Goal: Check status: Check status

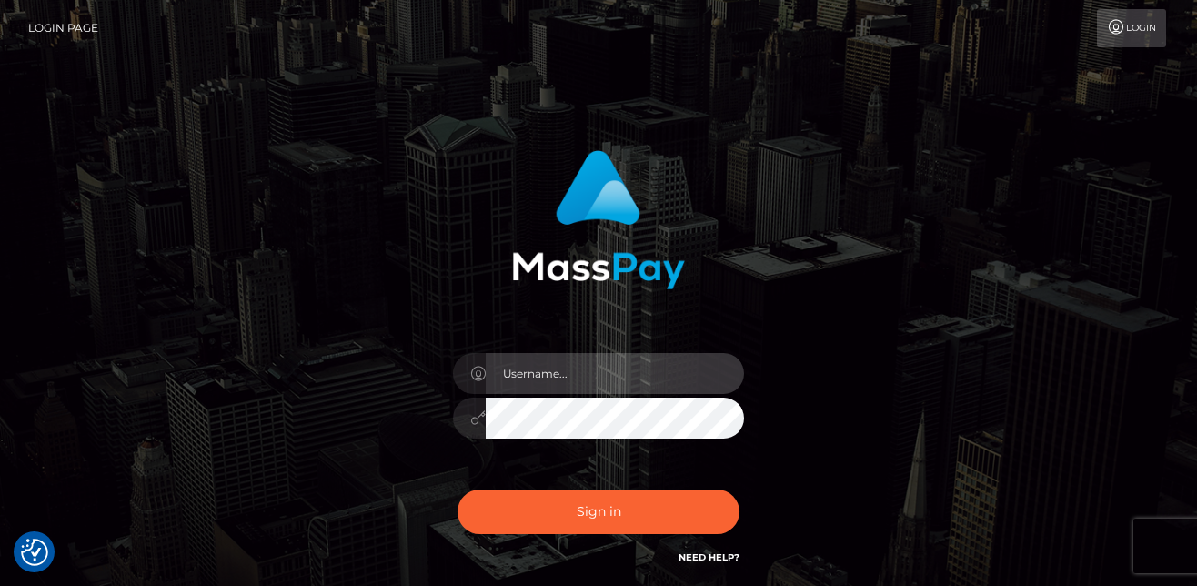
click at [583, 372] on input "text" at bounding box center [615, 373] width 258 height 41
click at [577, 387] on input "text" at bounding box center [615, 373] width 258 height 41
type input "matias.tilia"
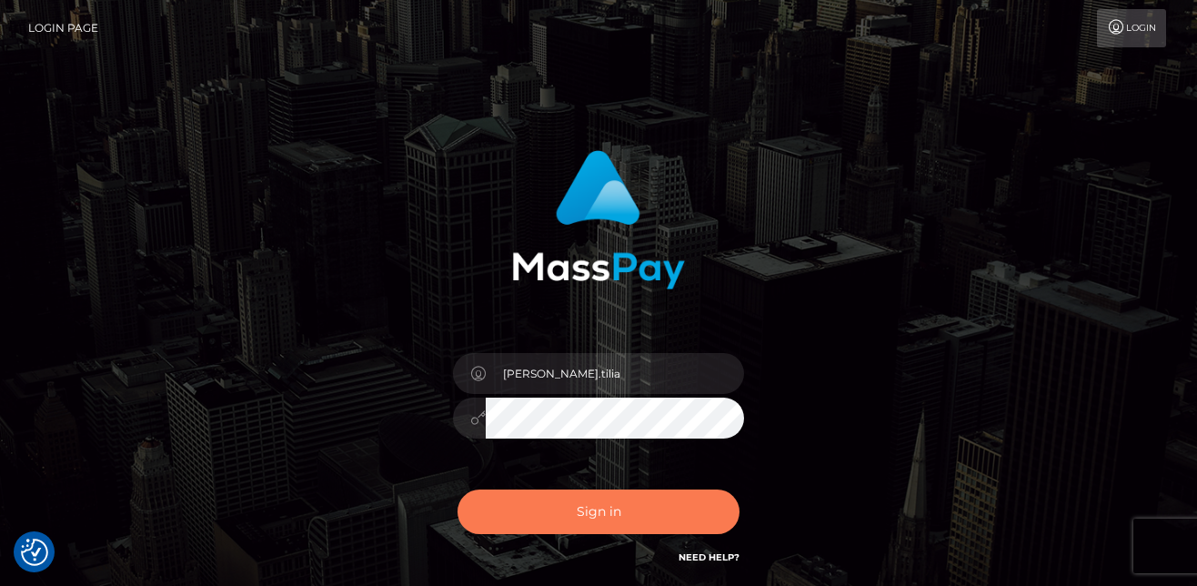
click at [570, 509] on button "Sign in" at bounding box center [599, 511] width 282 height 45
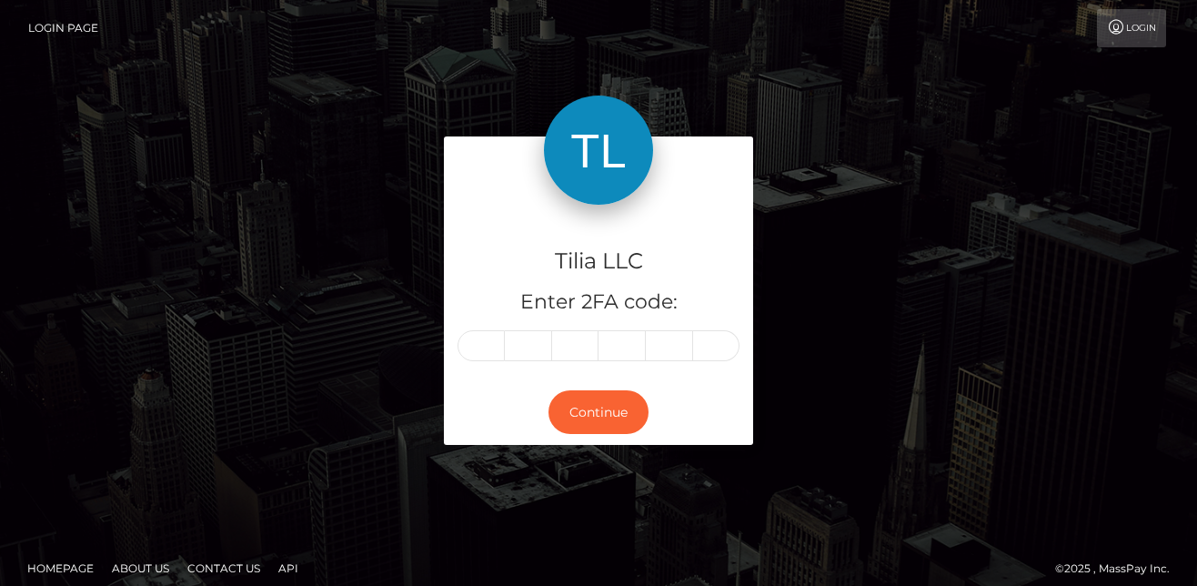
click at [493, 341] on input "text" at bounding box center [481, 345] width 47 height 31
type input "7"
type input "0"
type input "4"
type input "5"
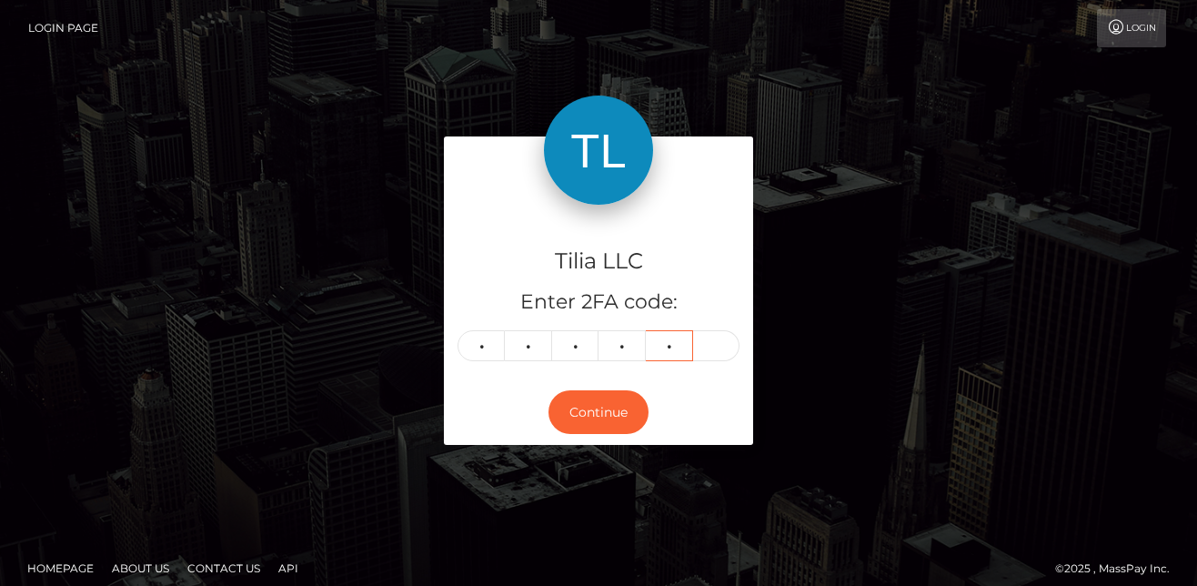
type input "7"
type input "2"
click at [590, 409] on button "Continue" at bounding box center [599, 412] width 100 height 45
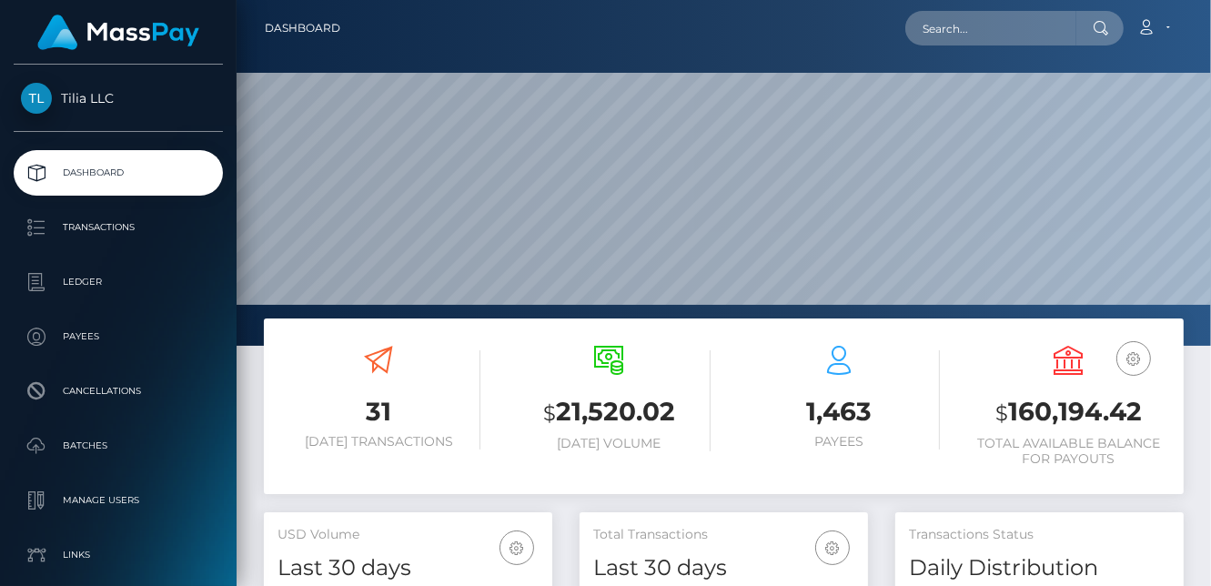
scroll to position [322, 288]
click at [926, 30] on input "text" at bounding box center [990, 28] width 171 height 35
paste input "70312b67-bd9c-4435-8ae1-a1de3c521b70"
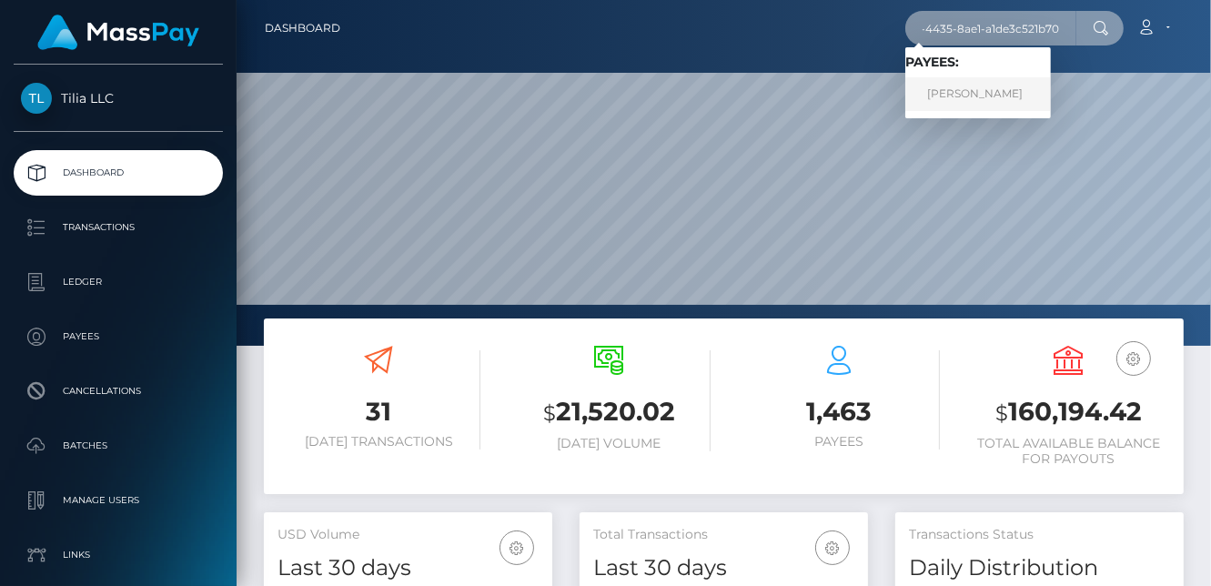
type input "70312b67-bd9c-4435-8ae1-a1de3c521b70"
click at [954, 95] on link "Danny Vayron" at bounding box center [978, 94] width 146 height 34
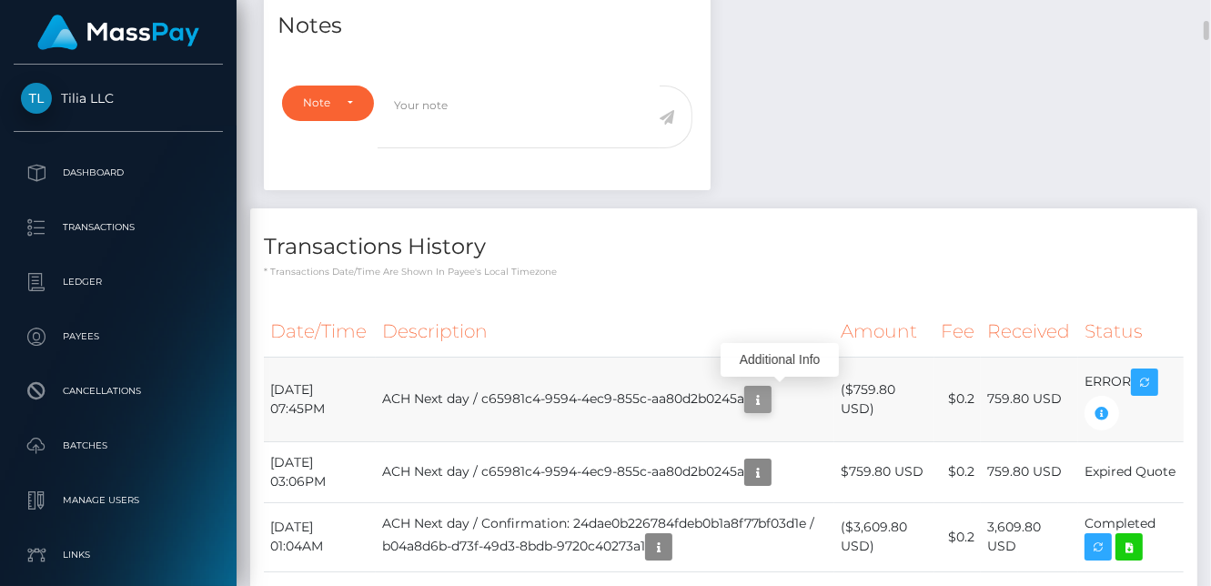
scroll to position [218, 288]
click at [769, 394] on icon "button" at bounding box center [758, 399] width 22 height 23
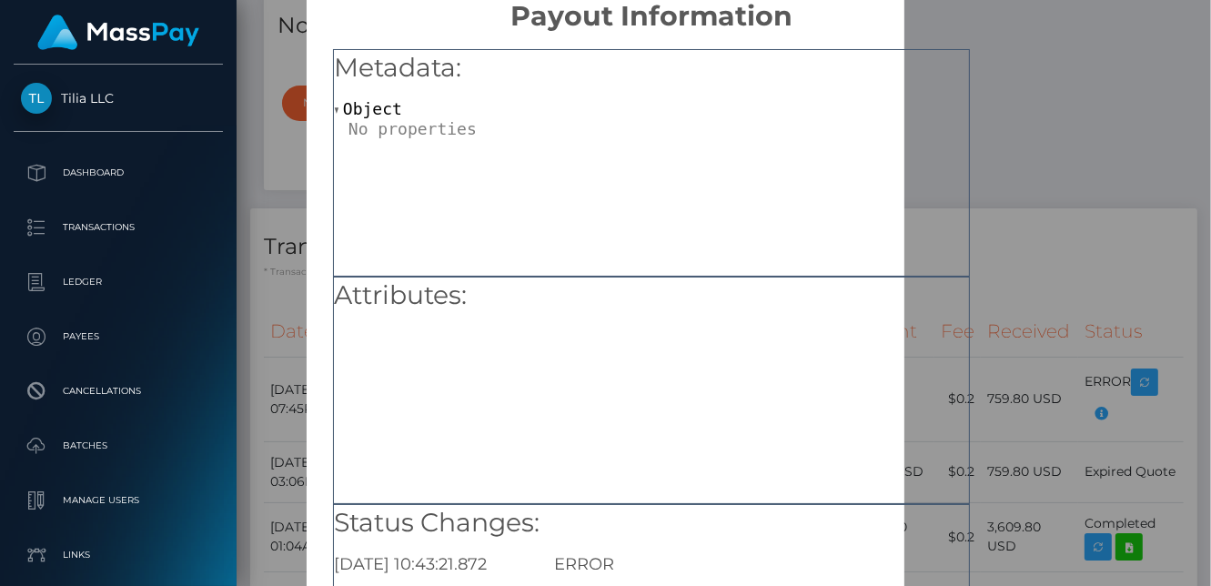
scroll to position [0, 0]
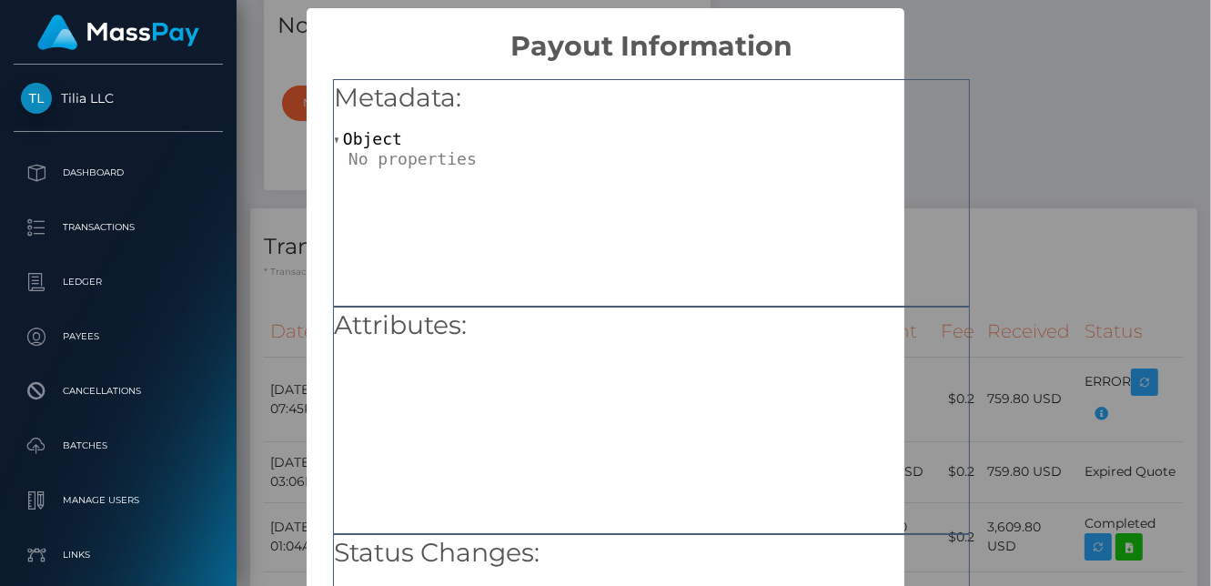
click at [1014, 148] on div "× Payout Information Metadata: Object Attributes: Status Changes: 2025-08-28 10…" at bounding box center [605, 293] width 1211 height 586
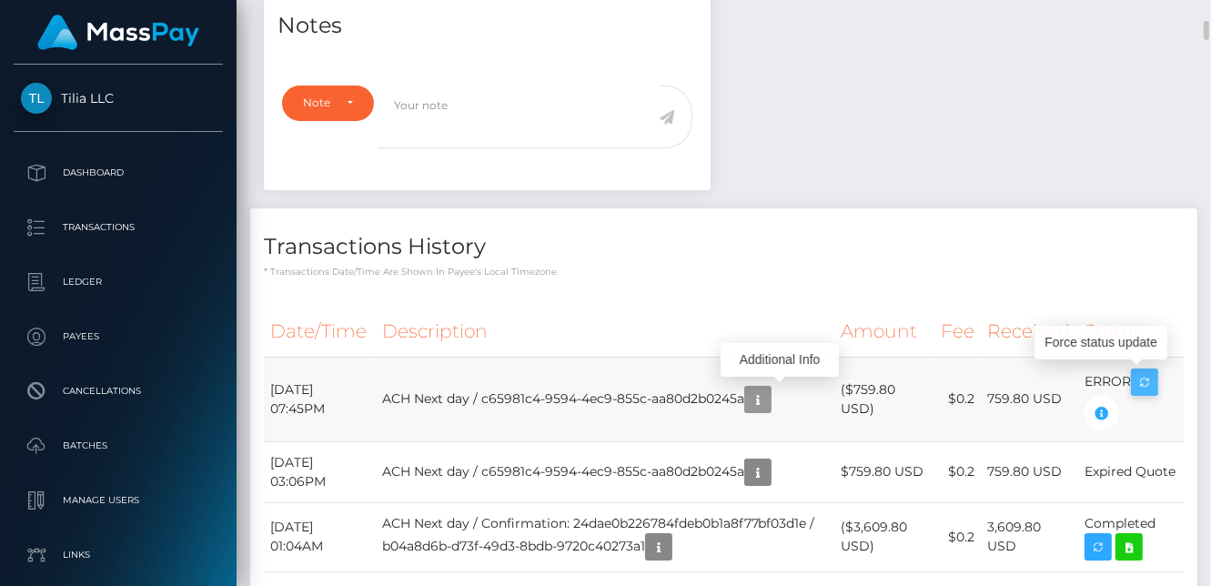
scroll to position [218, 288]
click at [1149, 379] on icon "button" at bounding box center [1145, 382] width 22 height 23
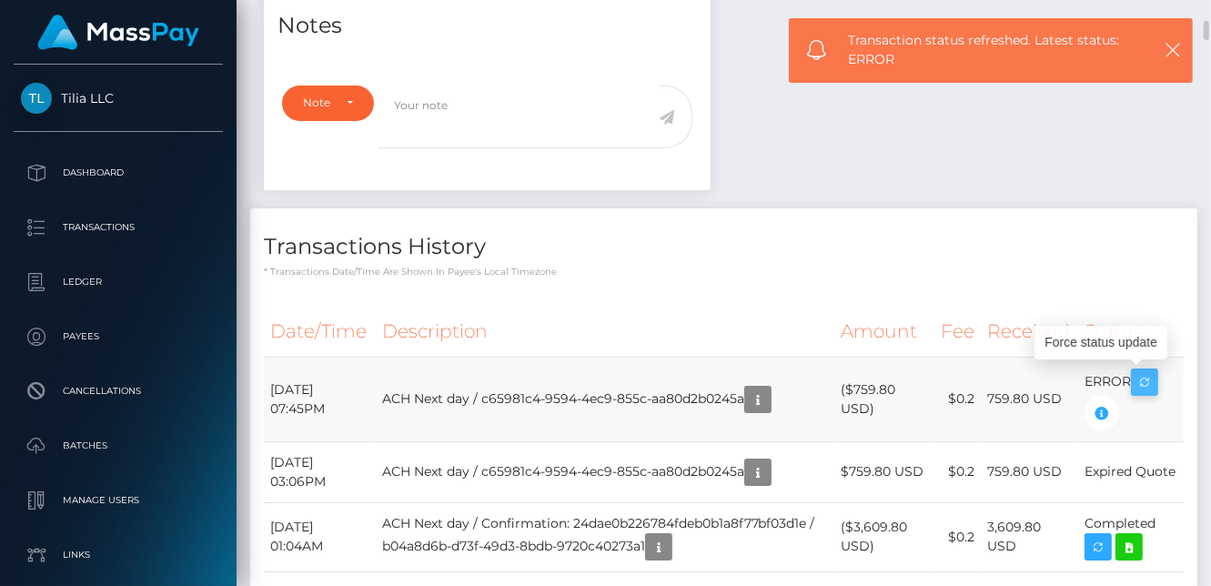
click at [1149, 379] on icon "button" at bounding box center [1145, 382] width 22 height 23
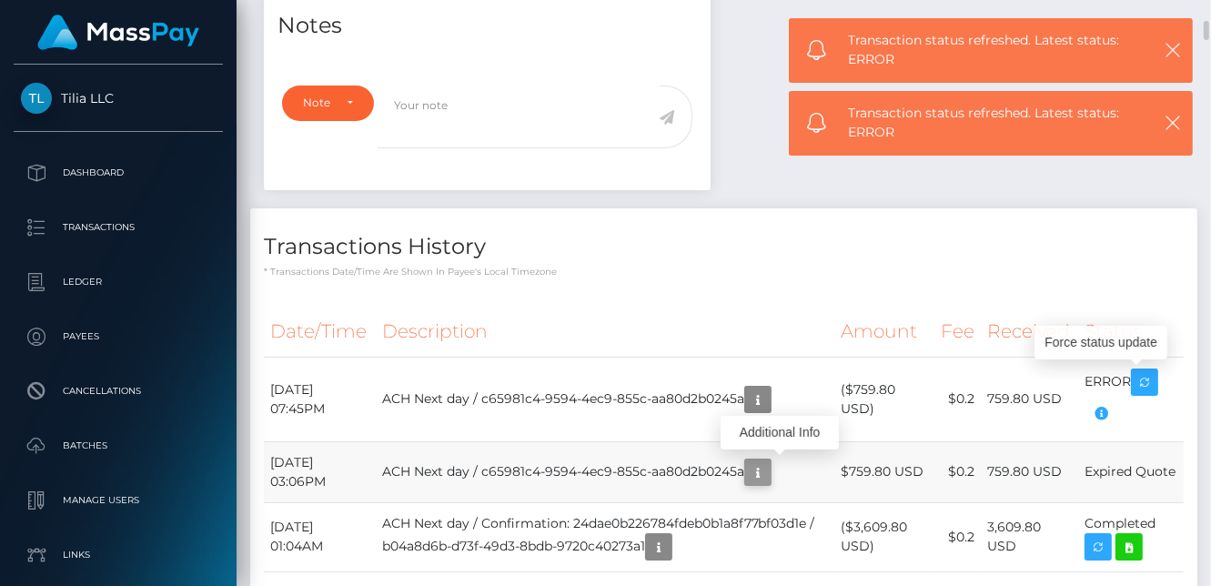
click at [769, 470] on icon "button" at bounding box center [758, 472] width 22 height 23
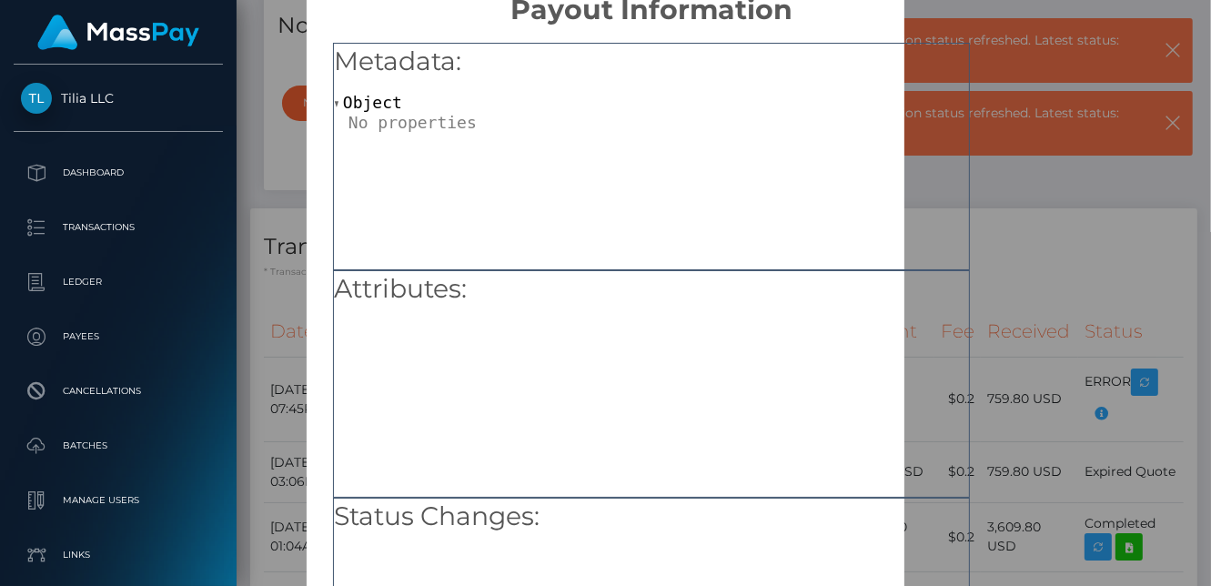
scroll to position [0, 0]
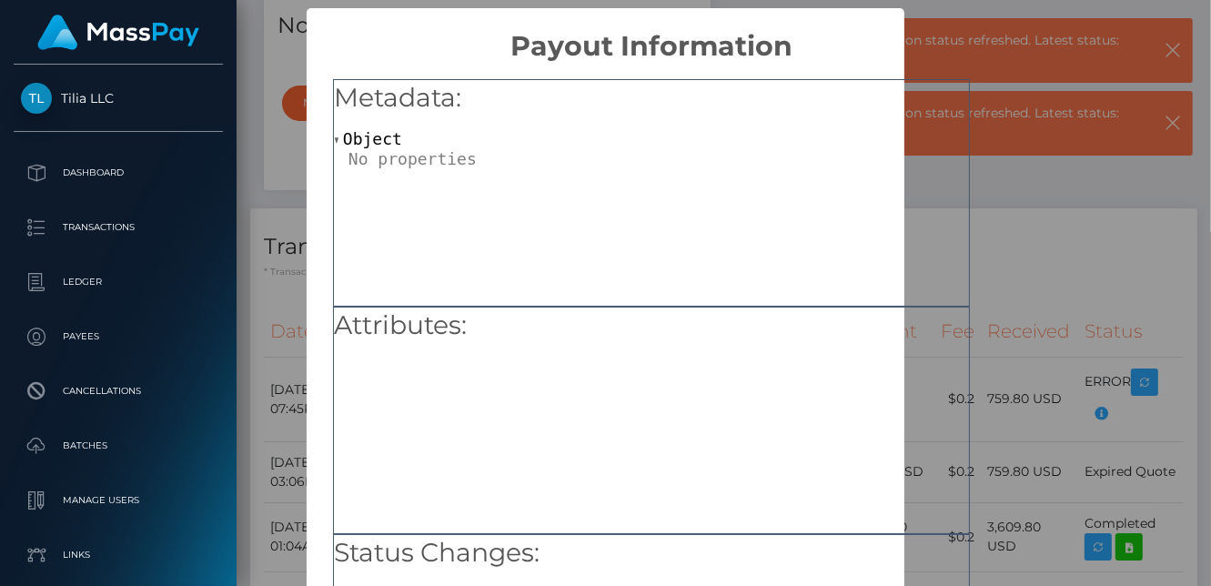
click at [989, 260] on div "Metadata: Object Attributes: Status Changes:" at bounding box center [652, 414] width 690 height 703
click at [924, 217] on div "Metadata: Object" at bounding box center [651, 192] width 637 height 227
click at [274, 107] on div "× Payout Information Metadata: Object Attributes: Status Changes: OK No Cancel" at bounding box center [605, 293] width 1211 height 586
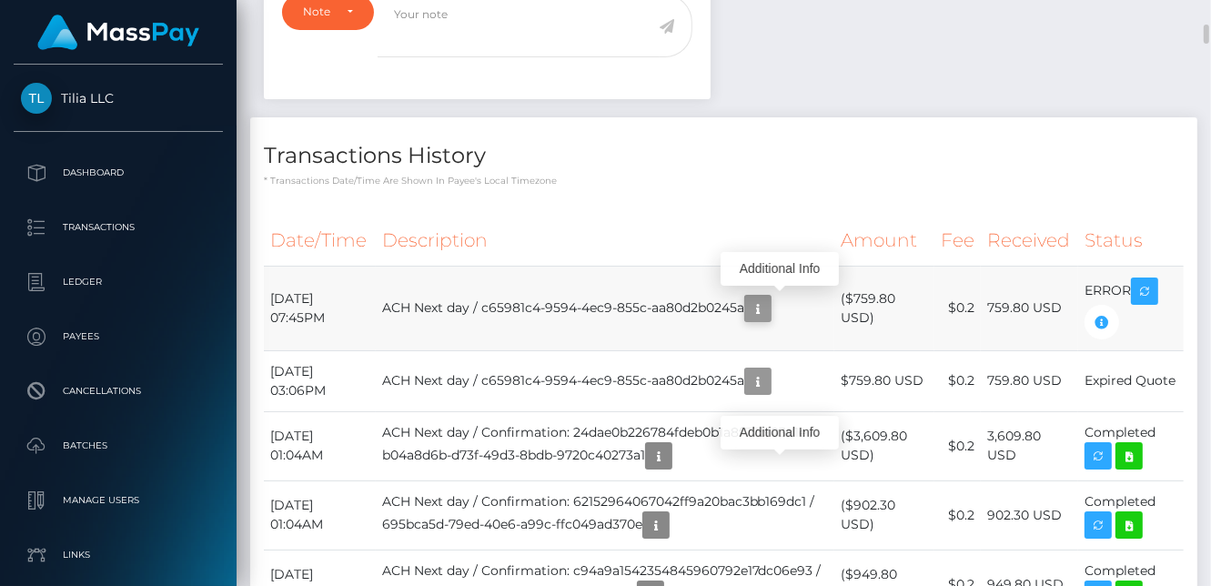
scroll to position [218, 288]
click at [769, 308] on icon "button" at bounding box center [758, 309] width 22 height 23
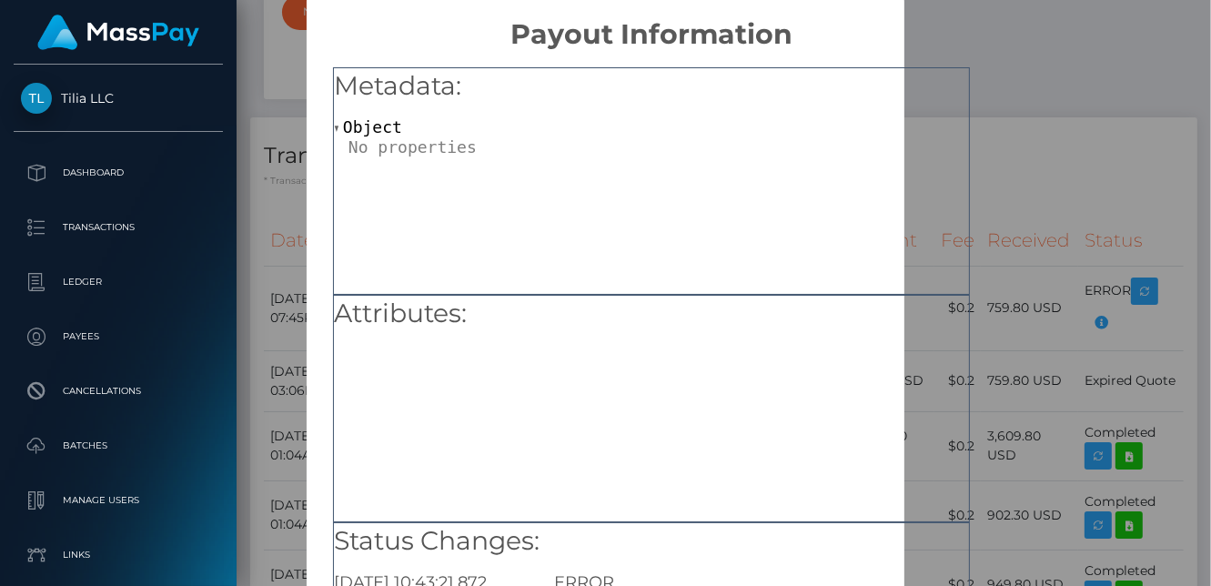
scroll to position [0, 0]
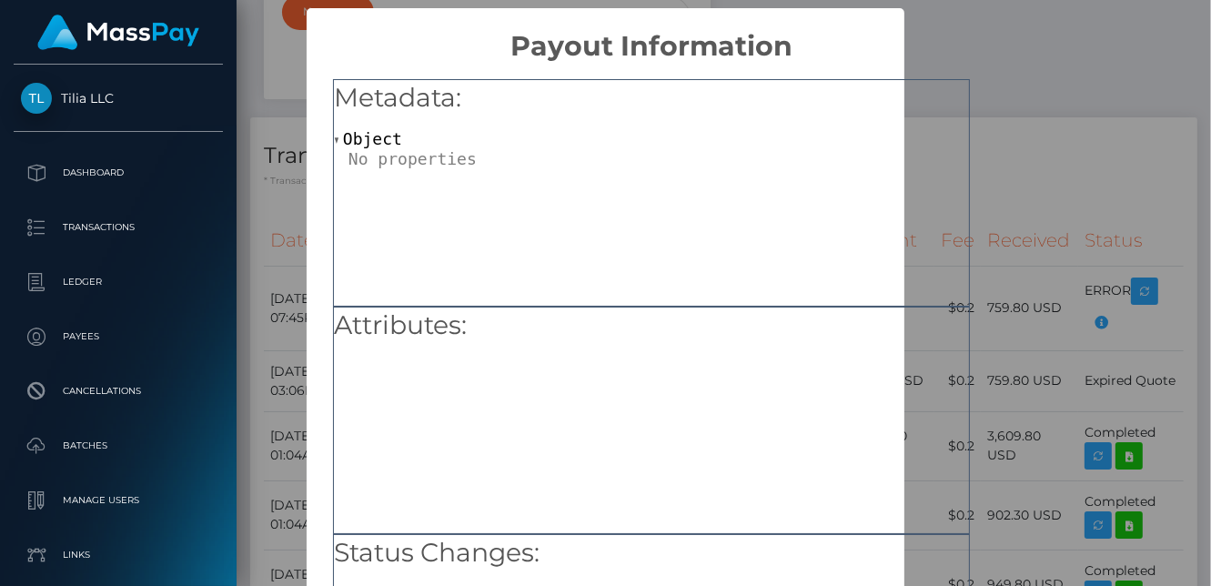
drag, startPoint x: 930, startPoint y: 171, endPoint x: 913, endPoint y: 179, distance: 18.3
click at [924, 179] on div "Metadata: Object" at bounding box center [651, 192] width 637 height 227
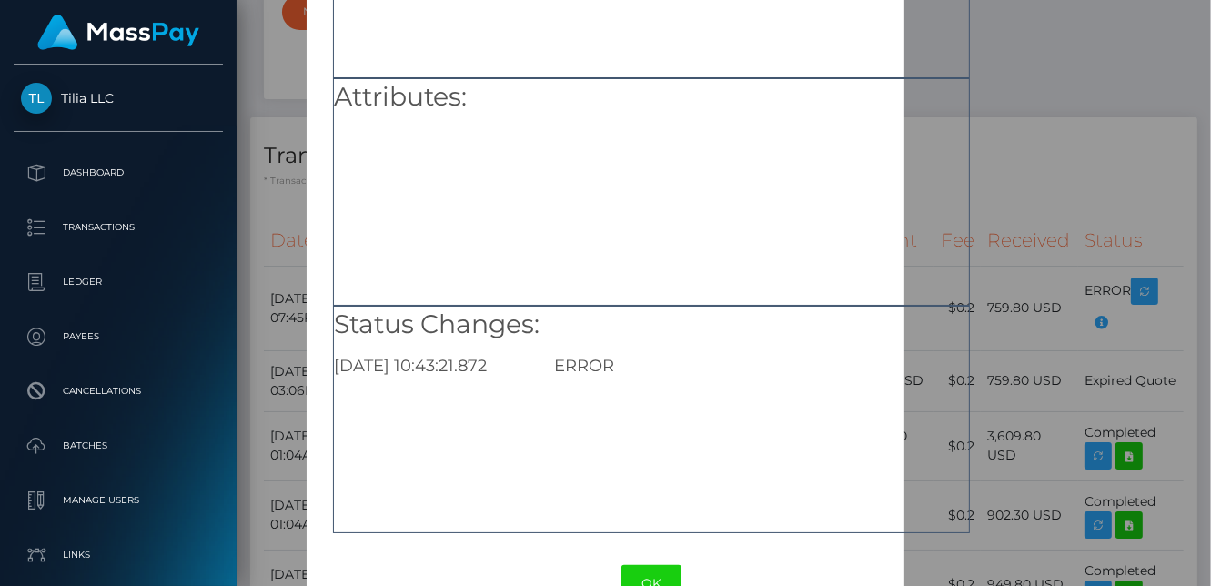
scroll to position [273, 0]
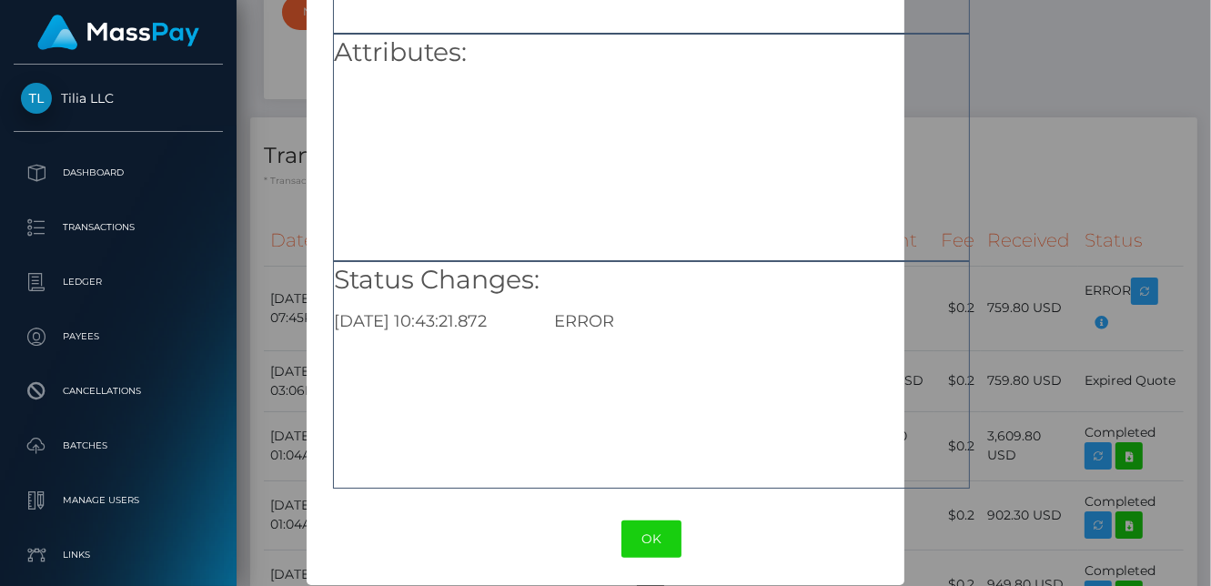
click at [1016, 115] on div "× Payout Information Metadata: Object Attributes: Status Changes: 2025-08-28 10…" at bounding box center [605, 293] width 1211 height 586
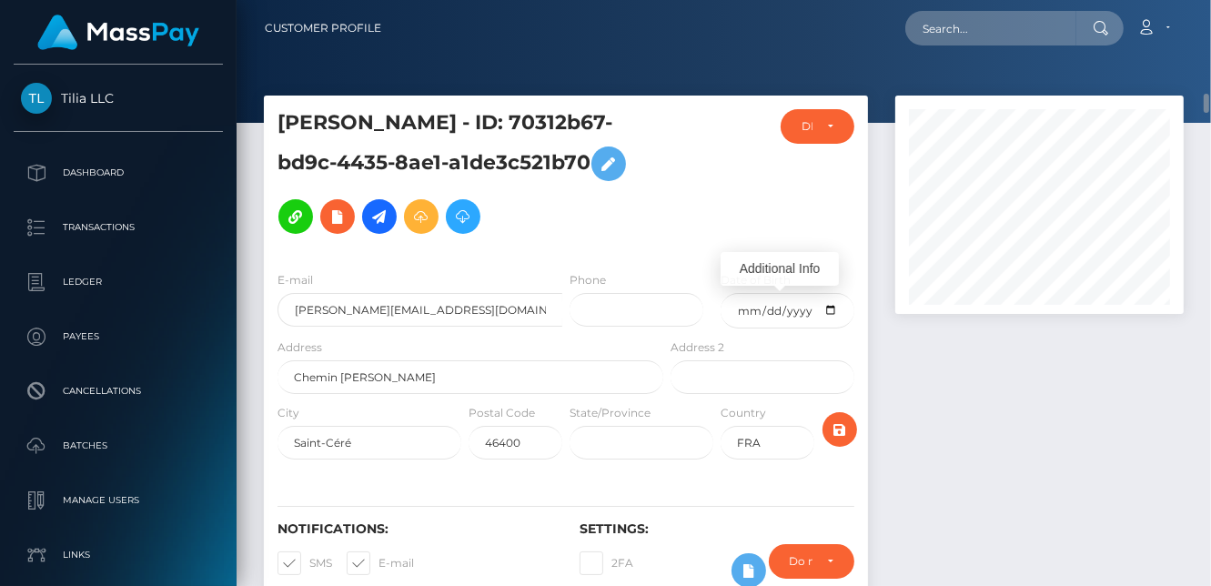
scroll to position [0, 0]
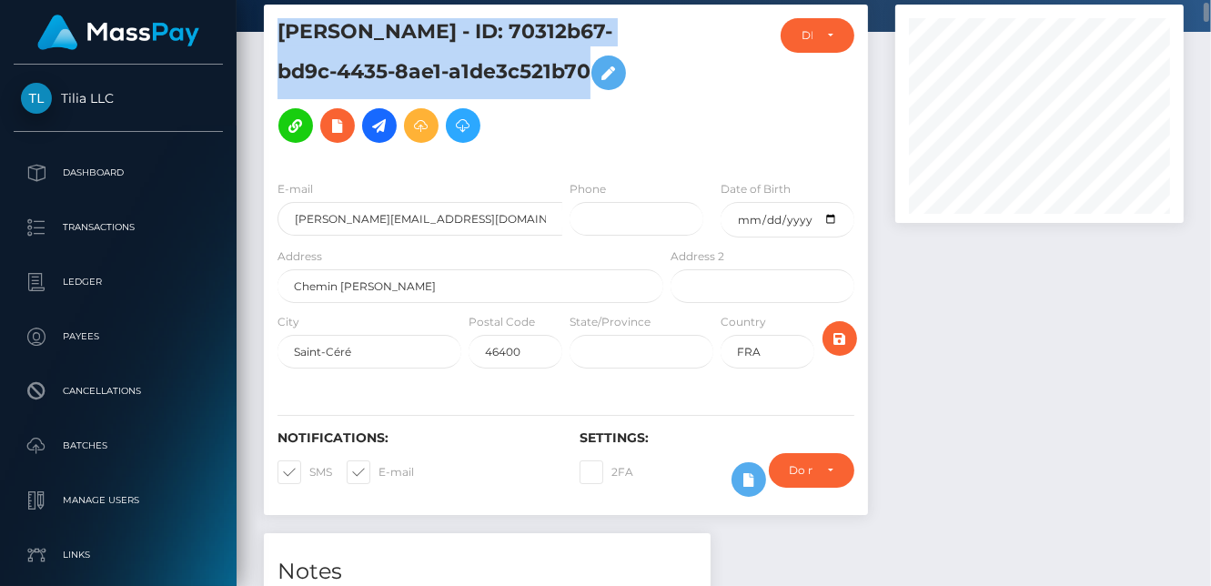
drag, startPoint x: 530, startPoint y: 76, endPoint x: 275, endPoint y: 37, distance: 257.7
click at [275, 37] on div "Danny Vayron - ID: 70312b67-bd9c-4435-8ae1-a1de3c521b70" at bounding box center [465, 91] width 403 height 147
copy h5 "Danny Vayron - ID: 70312b67-bd9c-4435-8ae1-a1de3c521b70"
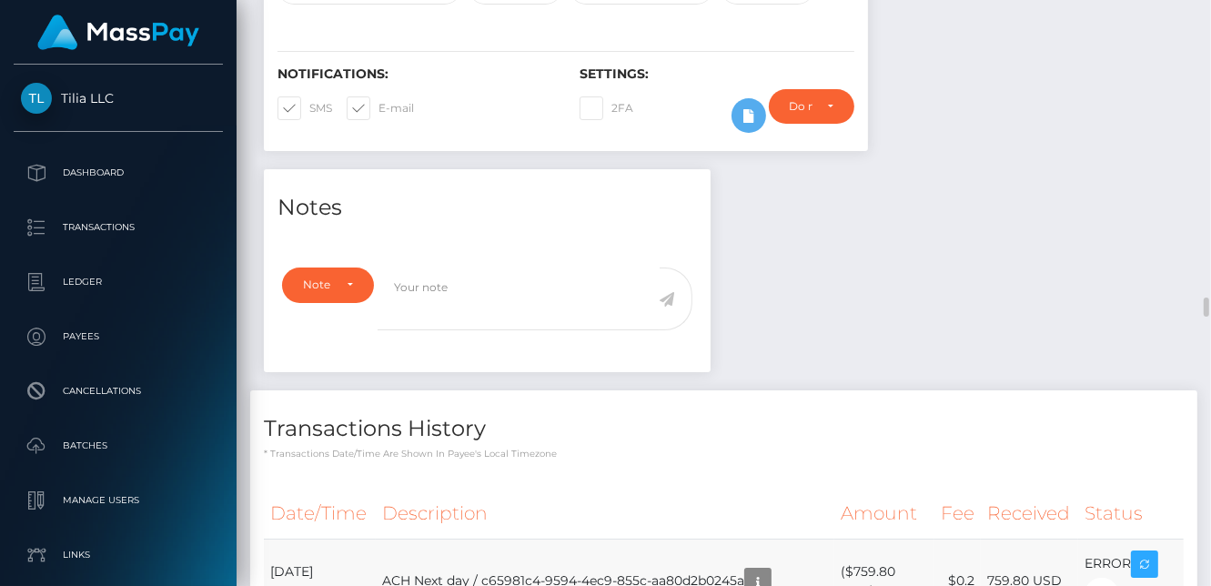
scroll to position [728, 0]
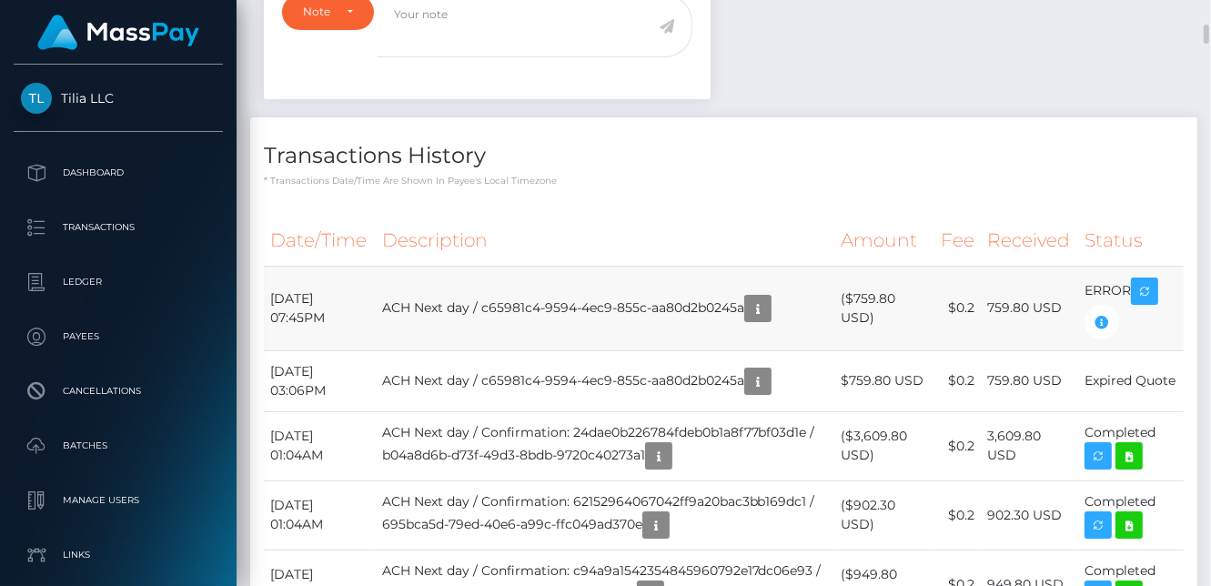
copy td "August 28, 2025 07:45PM"
drag, startPoint x: 348, startPoint y: 310, endPoint x: 271, endPoint y: 298, distance: 77.5
click at [271, 298] on td "August 28, 2025 07:45PM" at bounding box center [320, 308] width 112 height 85
copy td "($759.80 USD)"
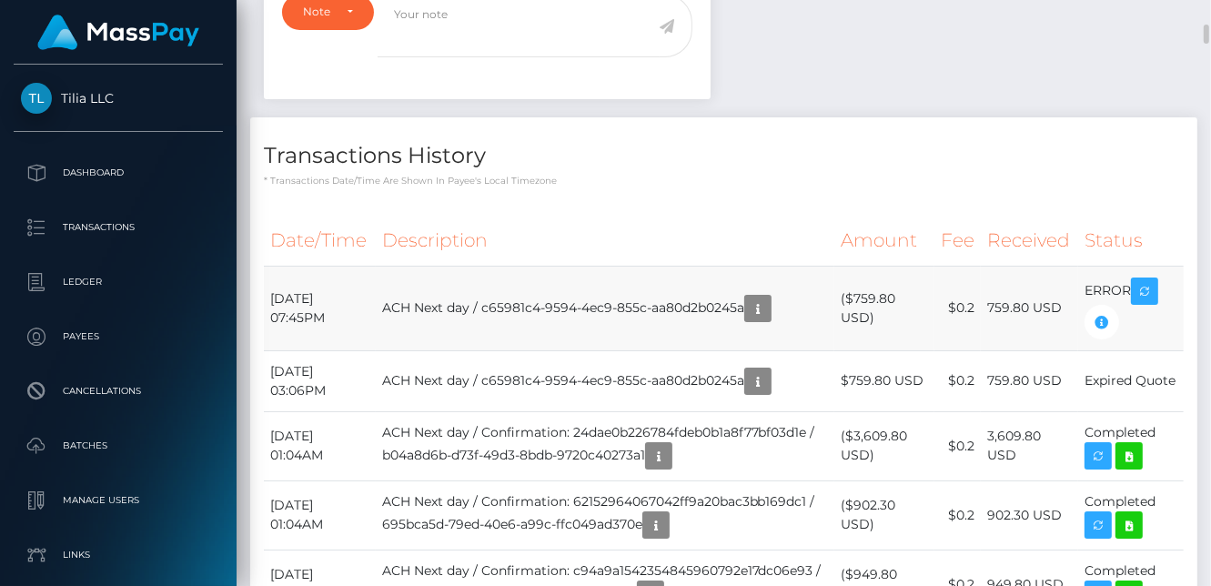
drag, startPoint x: 894, startPoint y: 316, endPoint x: 841, endPoint y: 288, distance: 60.6
click at [841, 288] on td "($759.80 USD)" at bounding box center [884, 308] width 100 height 85
click at [99, 102] on span "Tilia LLC" at bounding box center [118, 98] width 209 height 16
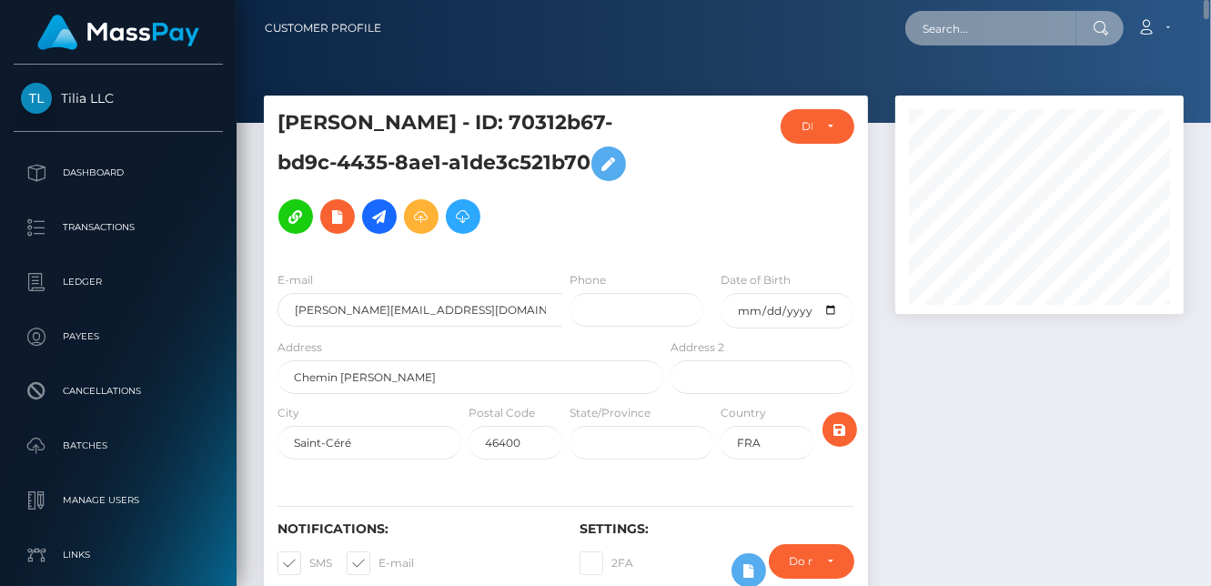
click at [985, 34] on input "text" at bounding box center [990, 28] width 171 height 35
paste input "b451b492-48a9-4fa8-93a2-f46291b00e43"
click at [953, 32] on input "b451b492-48a9-4fa8-93a2-f46291b00e43" at bounding box center [990, 28] width 171 height 35
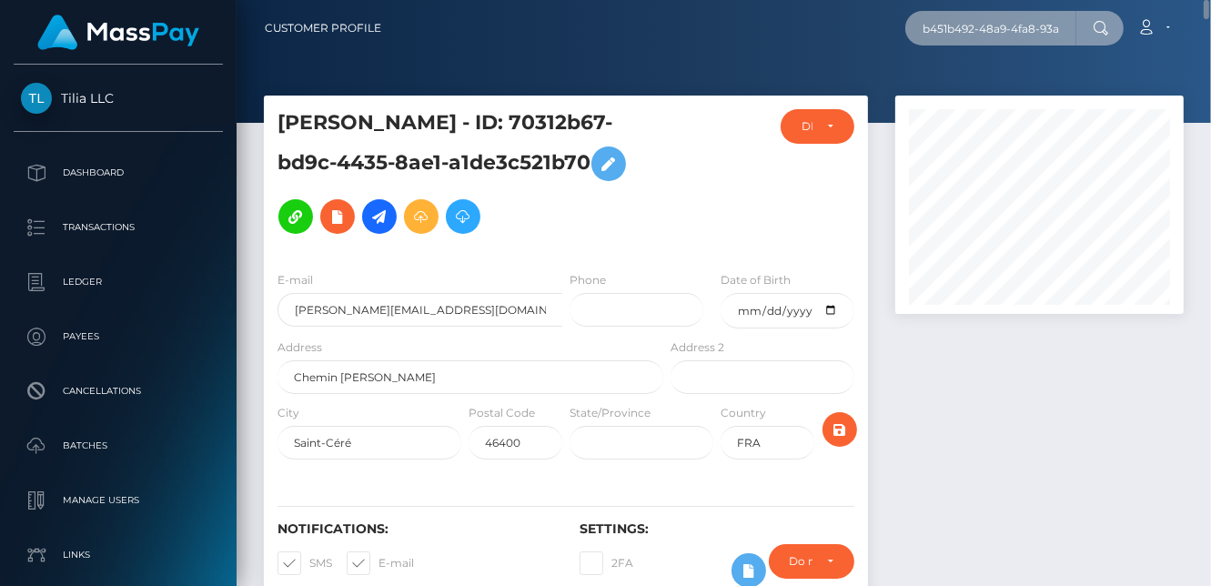
paste input "MR Marina Soares Ramos"
click at [939, 21] on input "MR Marina Soares Ramos" at bounding box center [990, 28] width 171 height 35
click at [941, 22] on input "MR Marina Soares Ramos" at bounding box center [990, 28] width 171 height 35
click at [944, 24] on input "MR Marina Soares Ramos" at bounding box center [990, 28] width 171 height 35
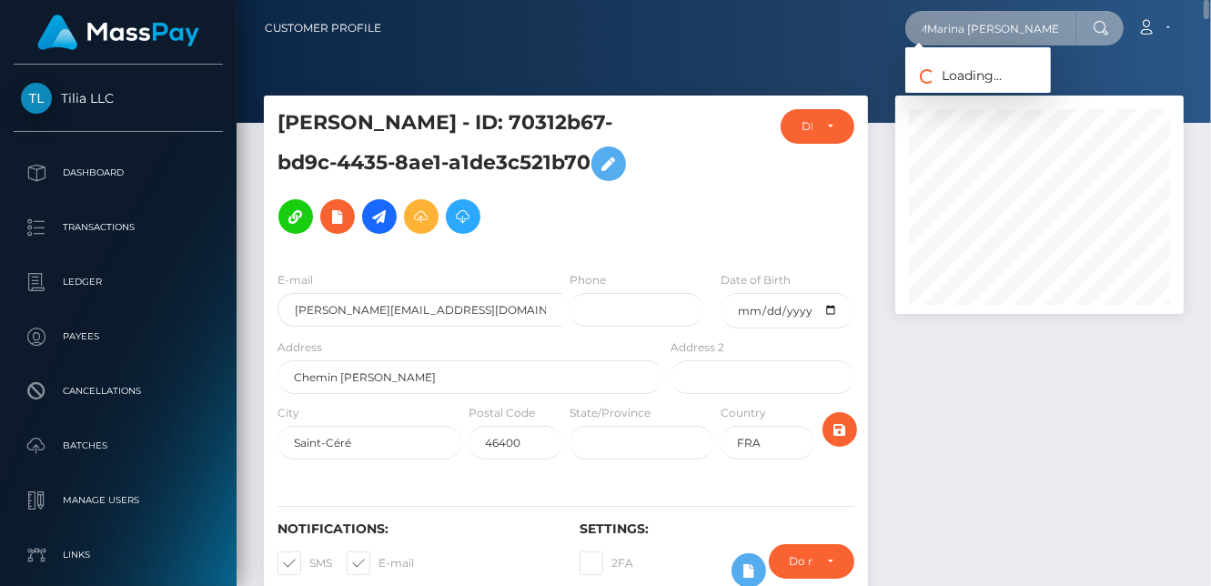
scroll to position [0, 0]
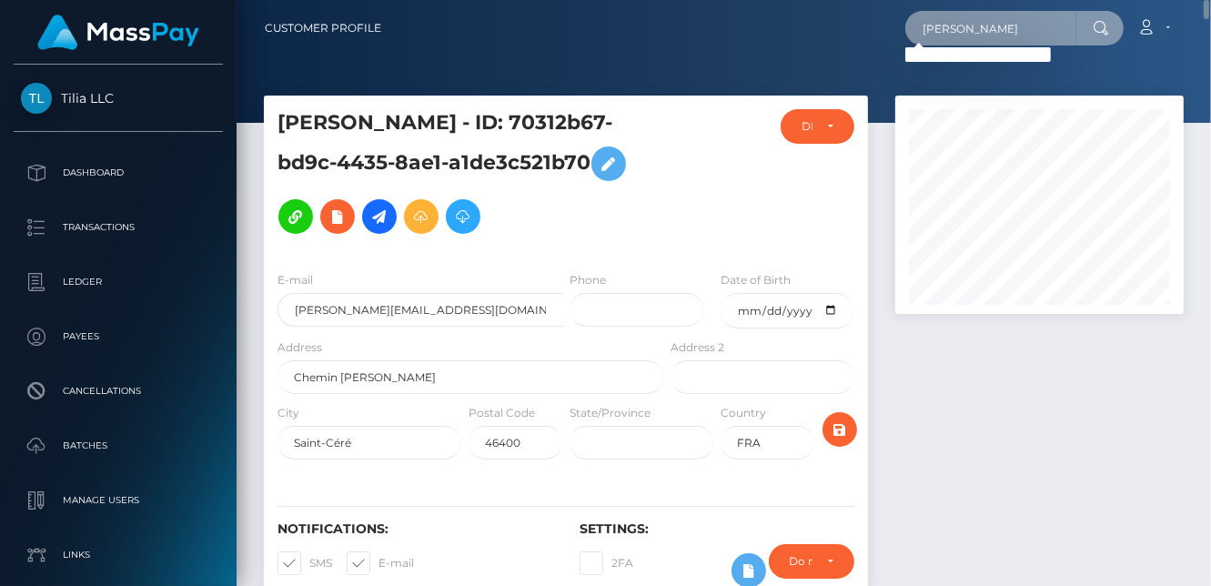
type input "Marina Soares Ramos"
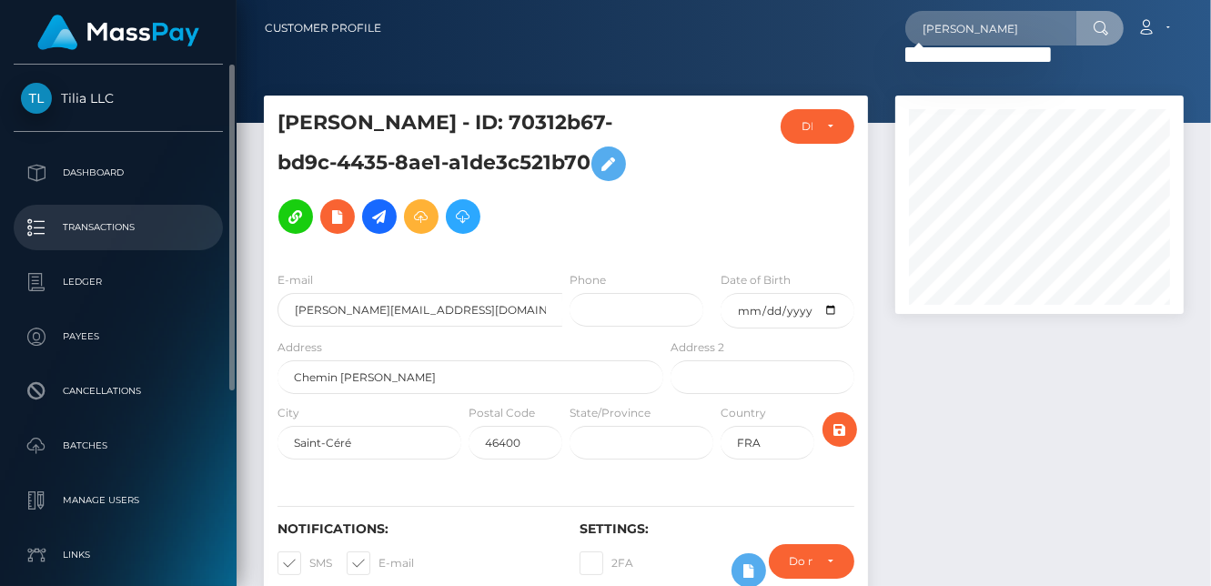
click at [95, 224] on p "Transactions" at bounding box center [118, 227] width 195 height 27
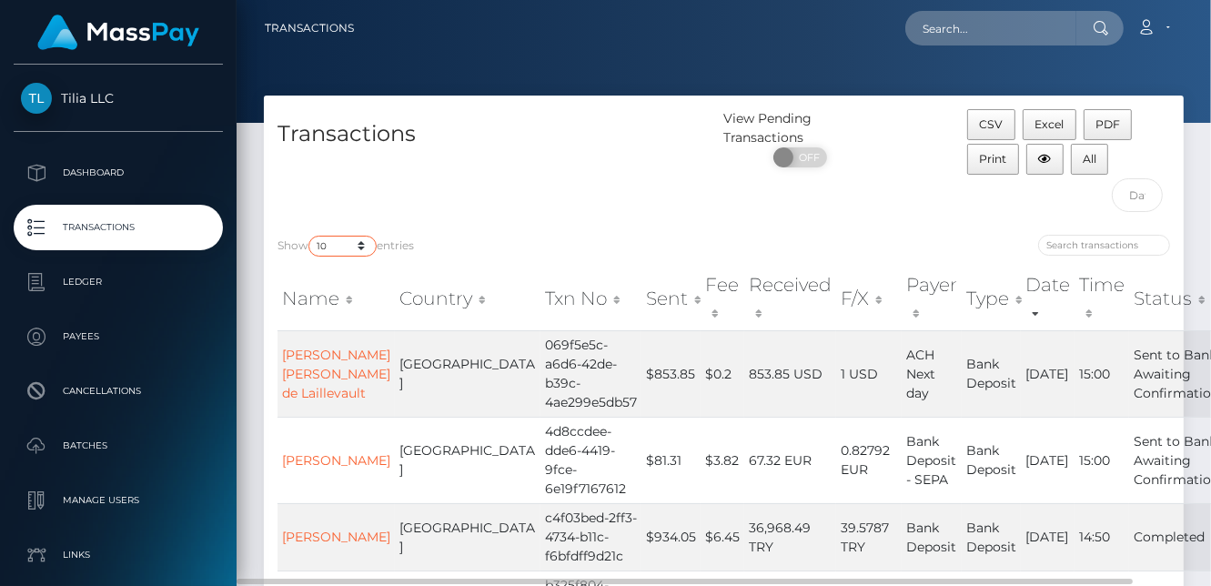
click at [328, 249] on select "10 25 50 100 250 500 1,000 3,500" at bounding box center [342, 246] width 68 height 21
select select "500"
click at [310, 236] on select "10 25 50 100 250 500 1,000 3,500" at bounding box center [342, 246] width 68 height 21
click at [910, 66] on div at bounding box center [724, 61] width 974 height 123
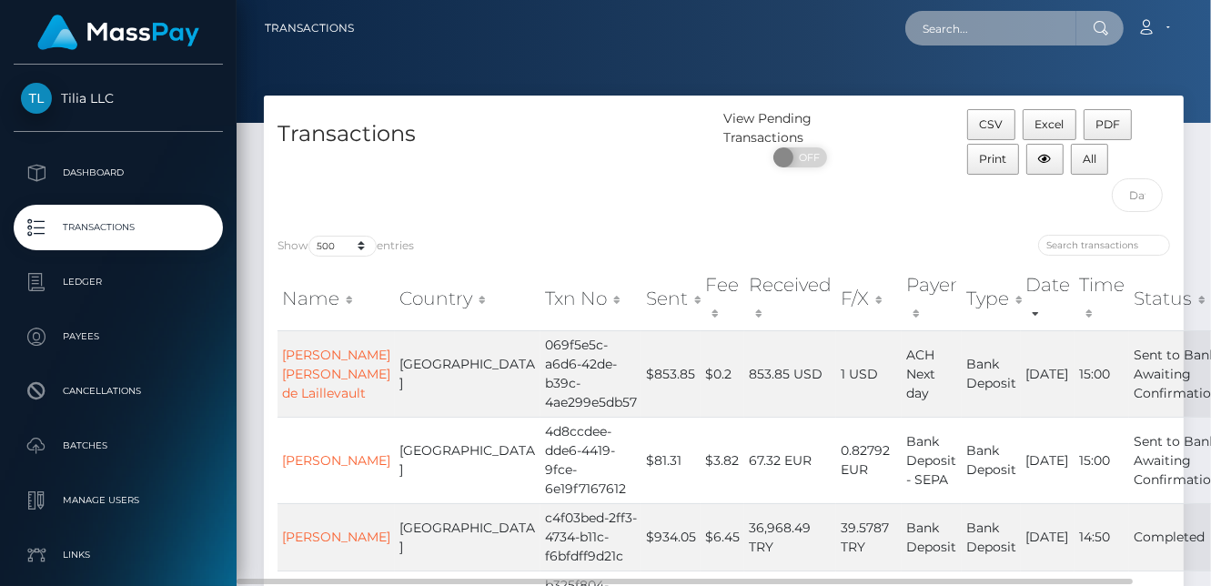
click at [964, 26] on input "text" at bounding box center [990, 28] width 171 height 35
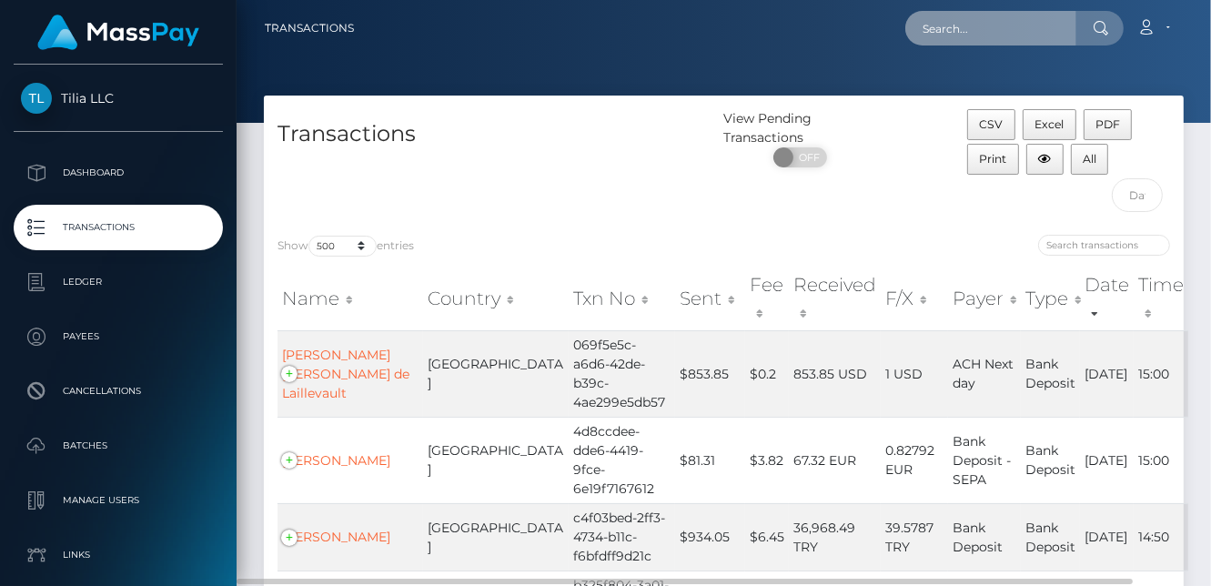
click at [966, 35] on input "text" at bounding box center [990, 28] width 171 height 35
paste input "Marina Soares Ramos"
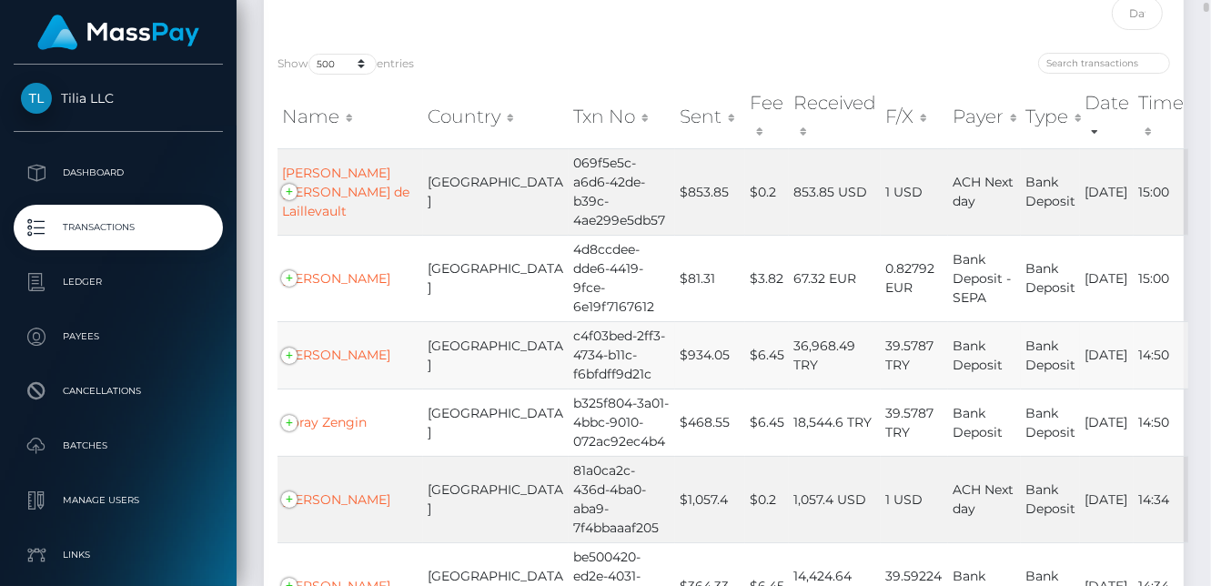
scroll to position [273, 0]
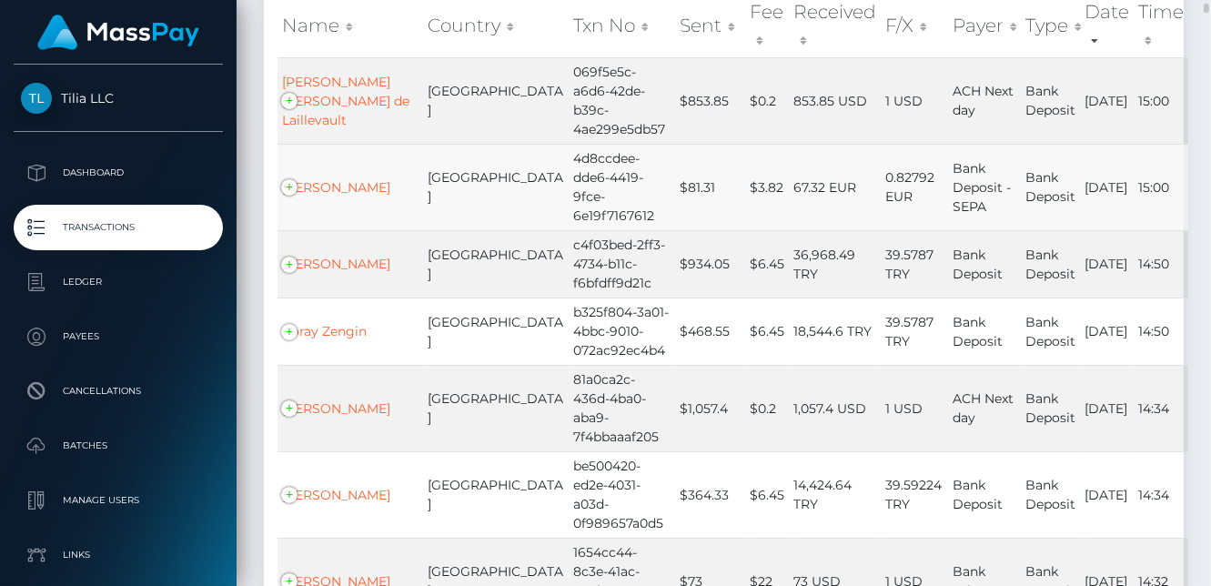
type input "Marina Soares Ramos"
click at [286, 183] on td "Pedro Silva" at bounding box center [350, 187] width 146 height 86
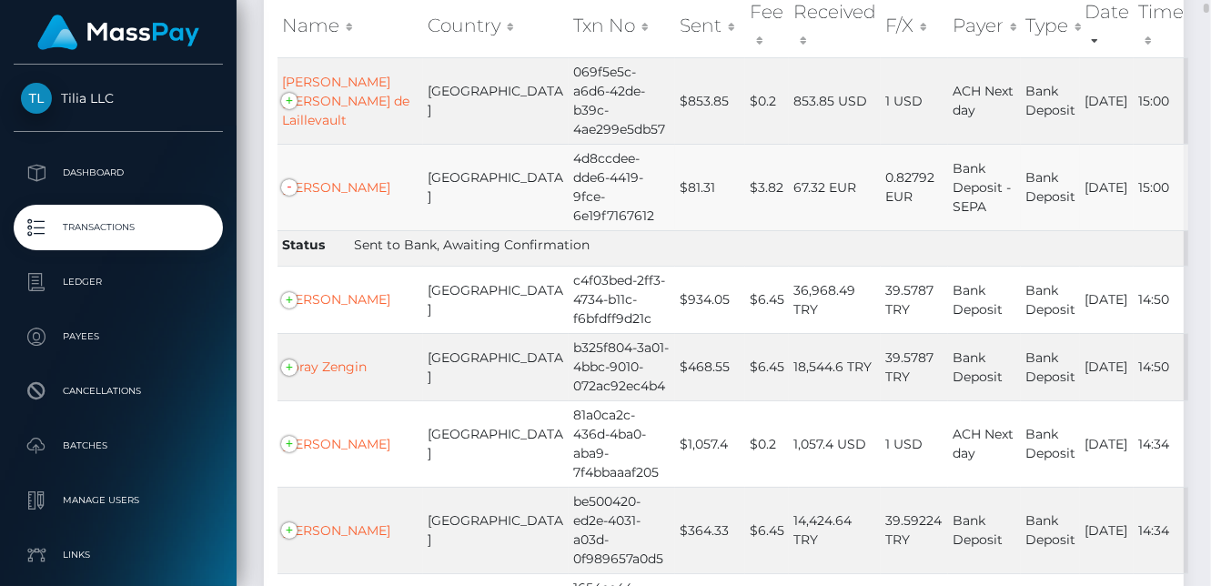
click at [286, 183] on td "Pedro Silva" at bounding box center [350, 187] width 146 height 86
